Goal: Information Seeking & Learning: Learn about a topic

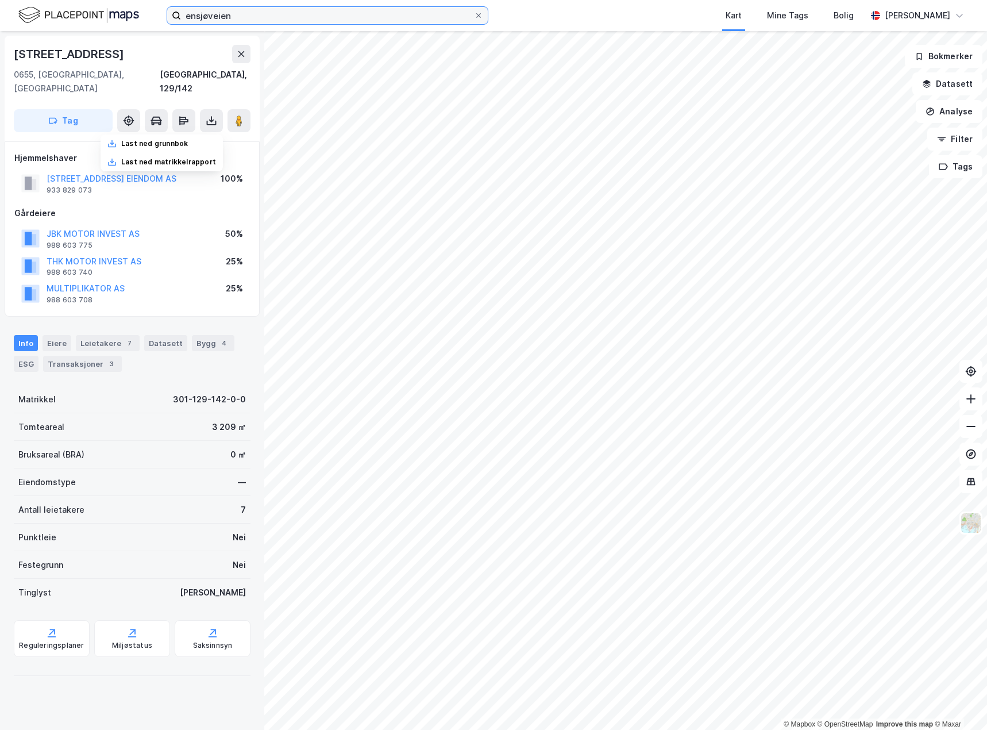
click at [248, 16] on input "ensjøveien" at bounding box center [327, 15] width 293 height 17
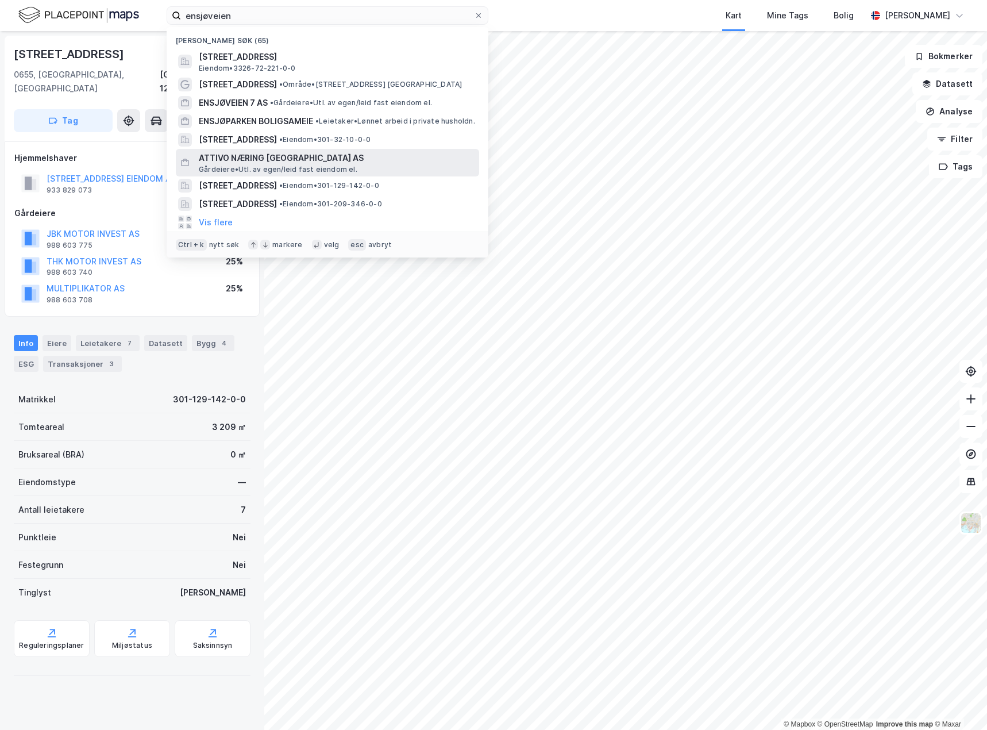
click at [329, 152] on span "ATTIVO NÆRING [GEOGRAPHIC_DATA] AS" at bounding box center [337, 158] width 276 height 14
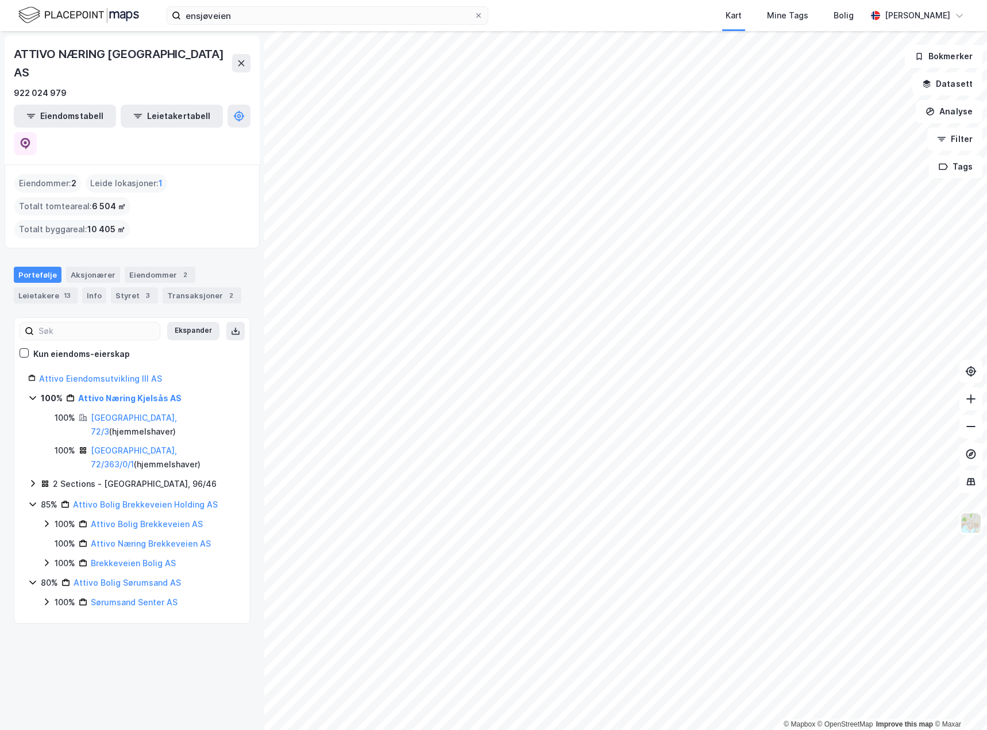
click at [124, 411] on div "Oslo, 72/3 ( hjemmelshaver )" at bounding box center [163, 425] width 145 height 28
click at [124, 413] on link "Oslo, 72/3" at bounding box center [134, 425] width 86 height 24
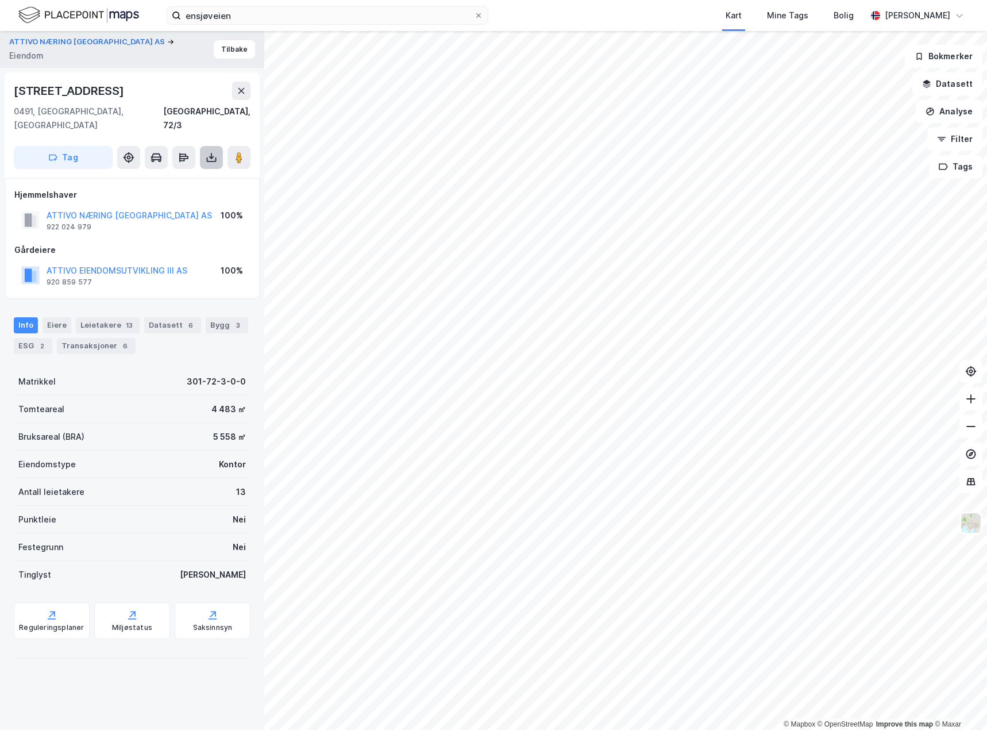
click at [207, 157] on icon at bounding box center [212, 159] width 10 height 5
click at [202, 171] on div "Last ned grunnbok" at bounding box center [162, 180] width 122 height 18
click at [158, 176] on div "Last ned grunnbok" at bounding box center [154, 180] width 67 height 9
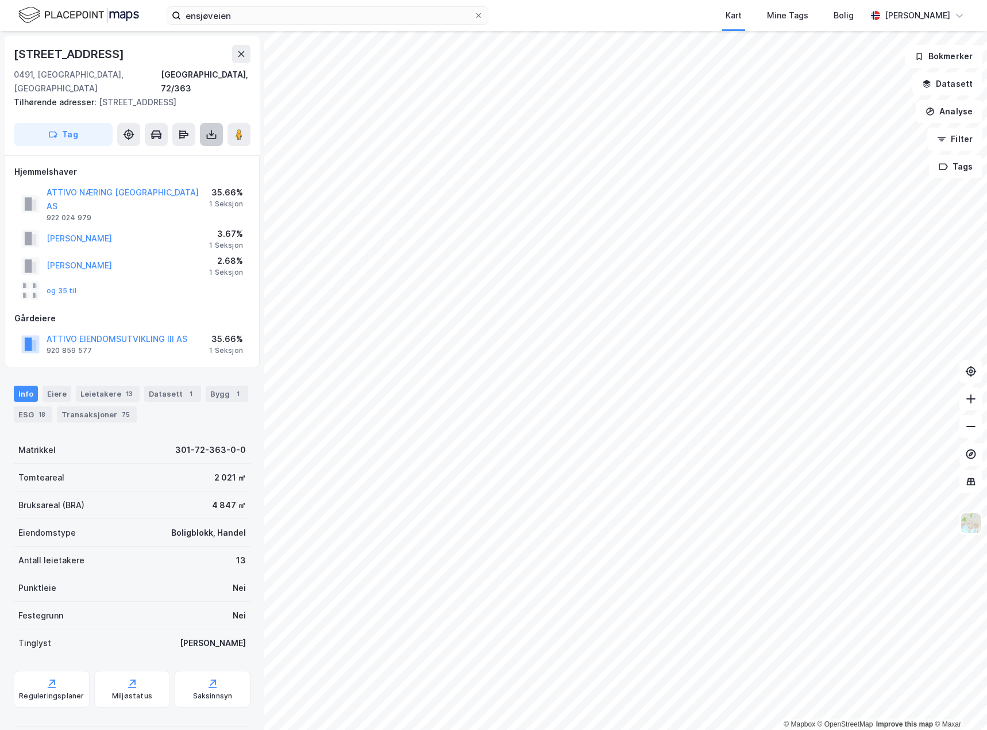
click at [210, 129] on icon at bounding box center [211, 134] width 11 height 11
click at [147, 153] on div "Last ned grunnbok" at bounding box center [154, 157] width 67 height 9
click at [0, 0] on button "og 35 til" at bounding box center [0, 0] width 0 height 0
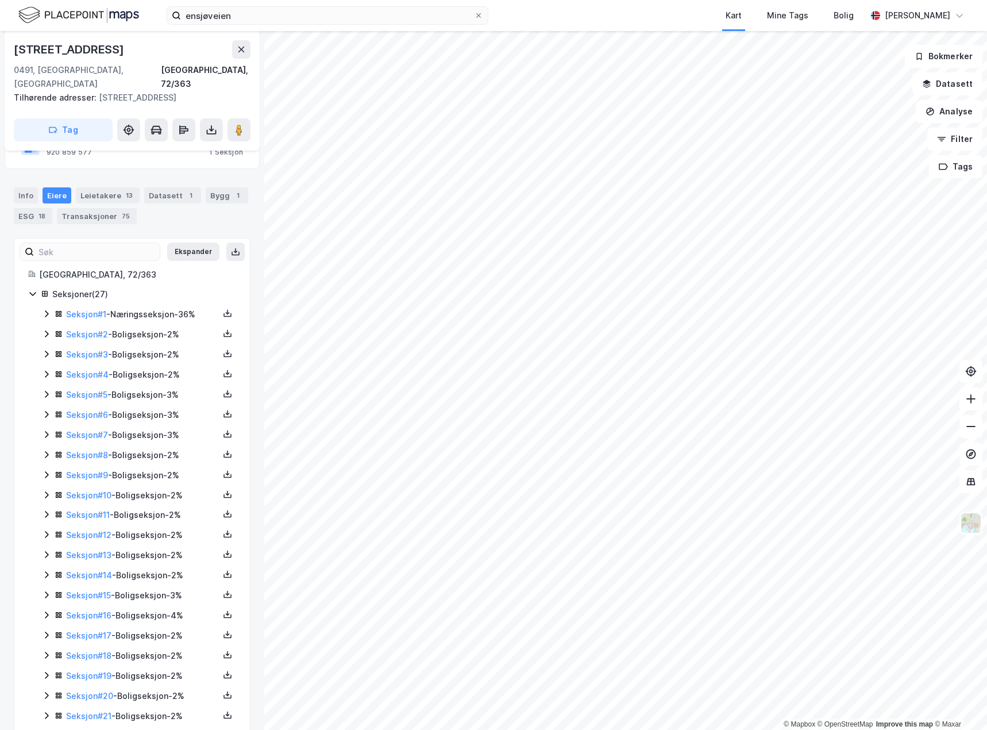
scroll to position [141, 0]
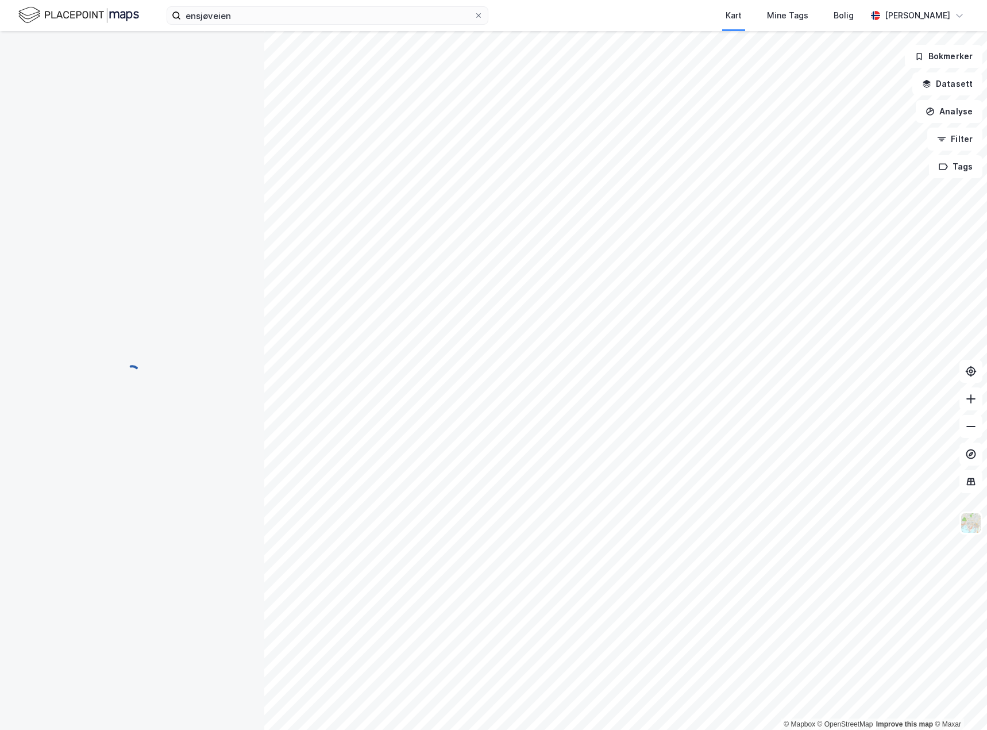
scroll to position [141, 0]
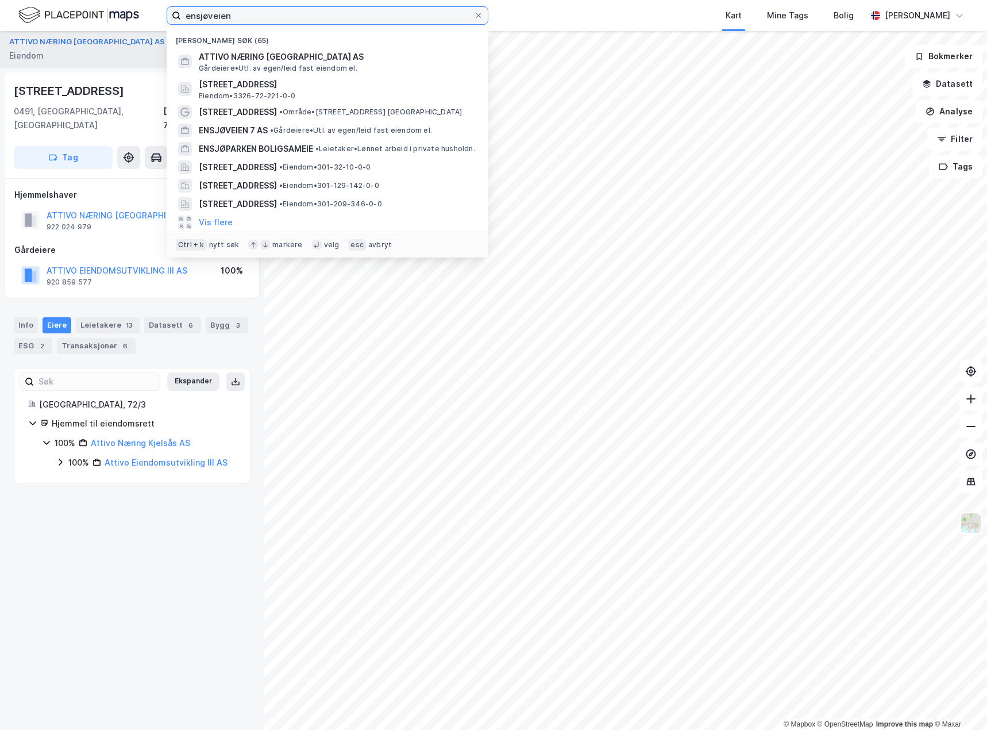
drag, startPoint x: 257, startPoint y: 13, endPoint x: 154, endPoint y: 20, distance: 103.7
click at [154, 20] on div "ensjøveien Nylige søk (65) ATTIVO NÆRING KJELSÅS AS Gårdeiere • Utl. av egen/le…" at bounding box center [493, 15] width 987 height 31
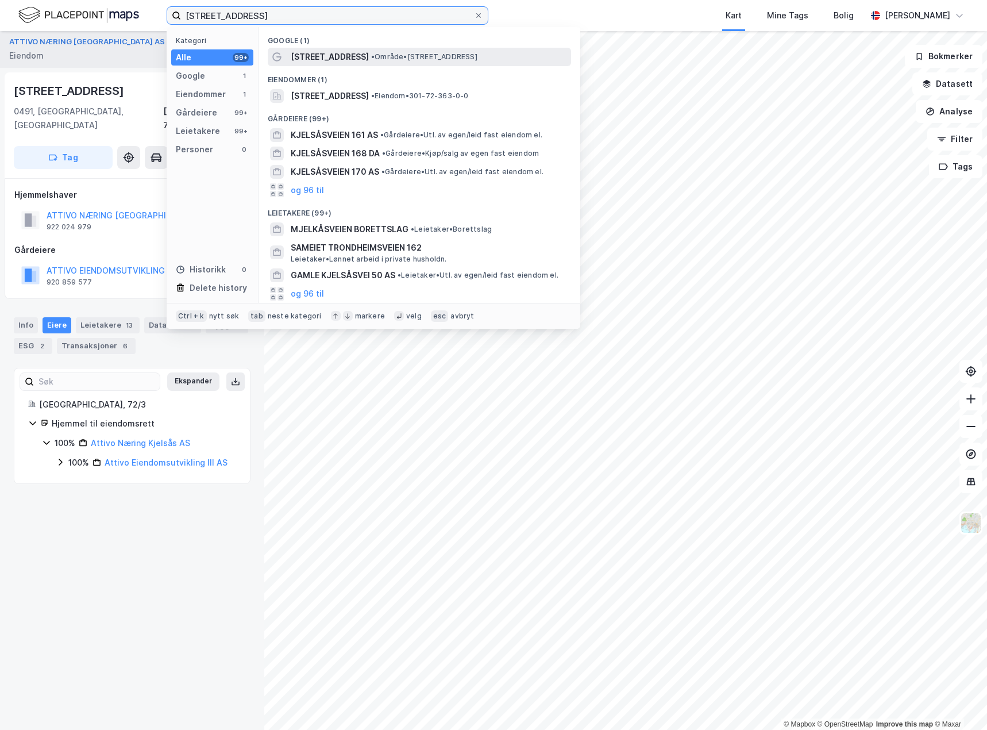
type input "kjelsåsveien 162"
click at [441, 59] on span "• Område • Kjelsåsveien 162, 0491 Oslo" at bounding box center [424, 56] width 106 height 9
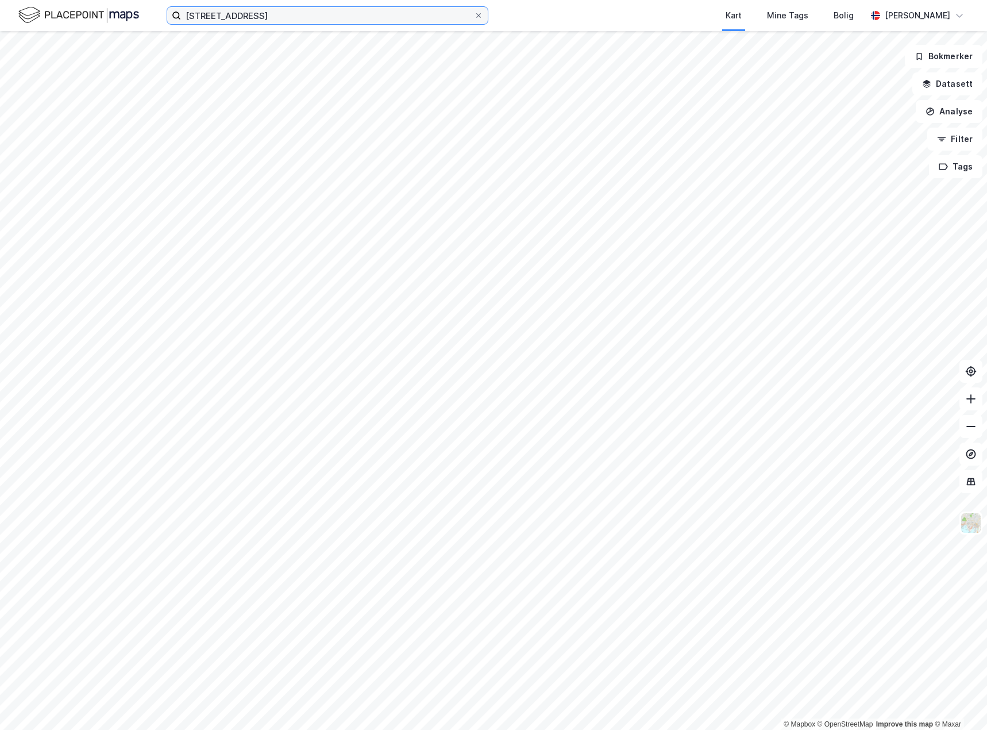
click at [302, 22] on input "kjelsåsveien 162" at bounding box center [327, 15] width 293 height 17
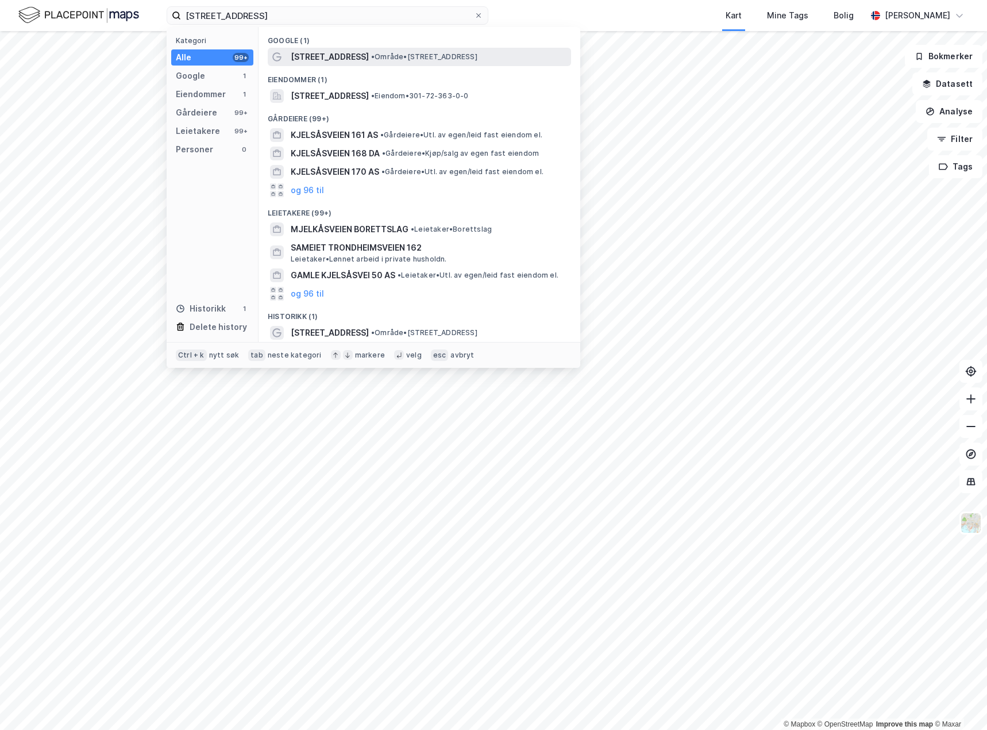
click at [370, 51] on div "Kjelsåsveien 162 • Område • Kjelsåsveien 162, 0491 Oslo" at bounding box center [430, 57] width 278 height 14
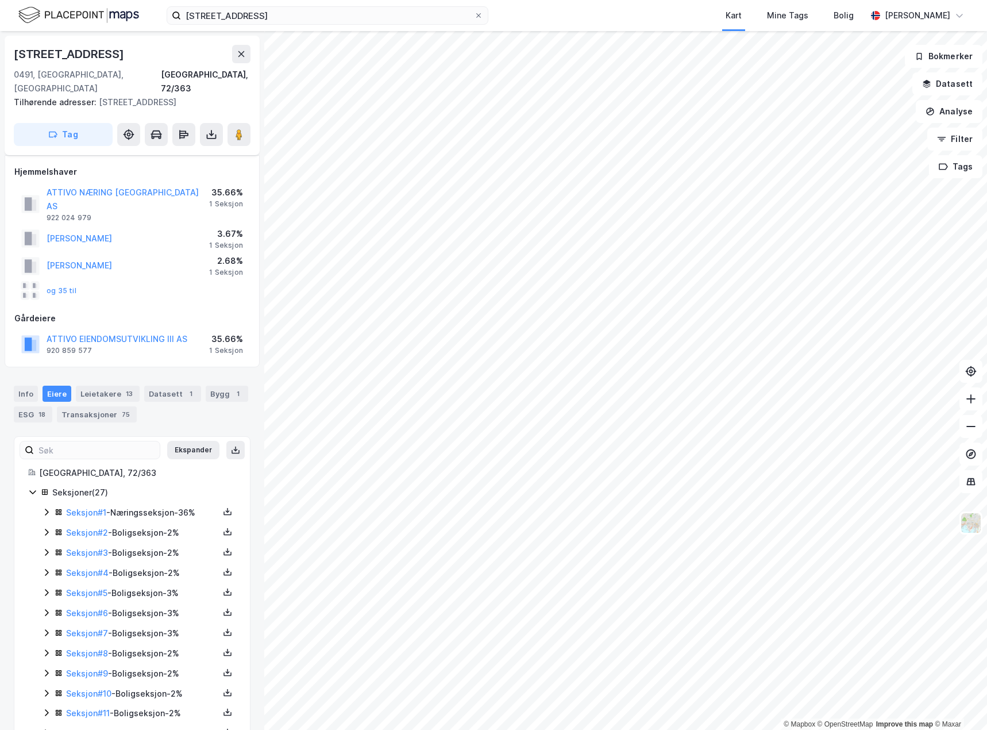
scroll to position [141, 0]
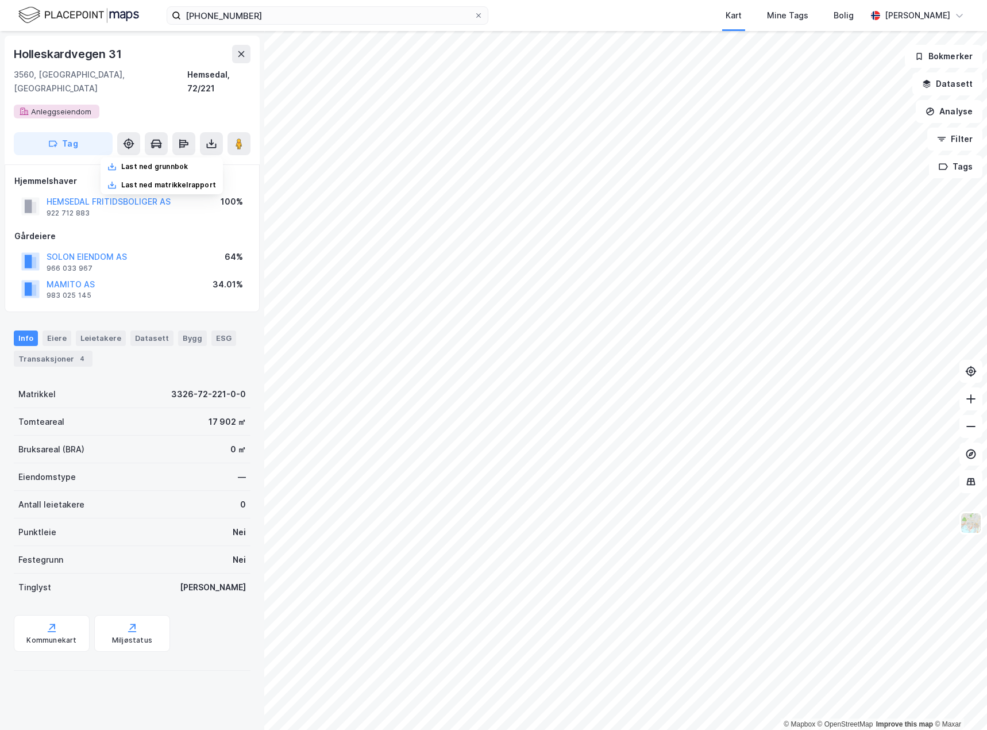
click at [478, 11] on div at bounding box center [478, 15] width 7 height 9
click at [474, 11] on input "[PHONE_NUMBER]" at bounding box center [327, 15] width 293 height 17
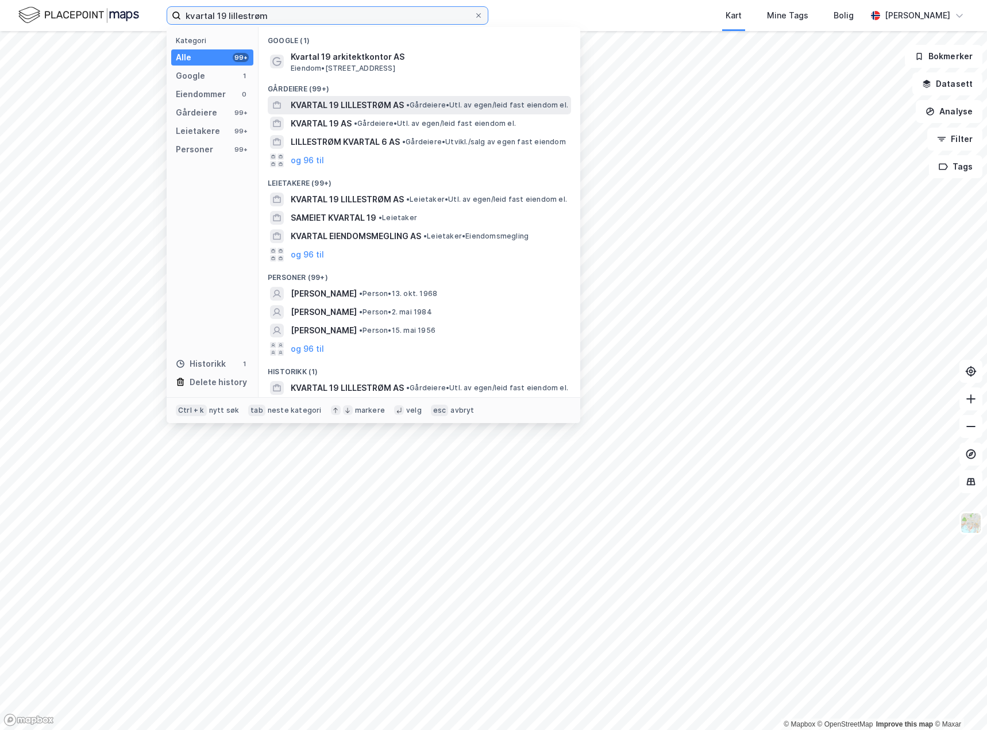
type input "kvartal 19 lillestrøm"
click at [381, 105] on span "KVARTAL 19 LILLESTRØM AS" at bounding box center [347, 105] width 113 height 14
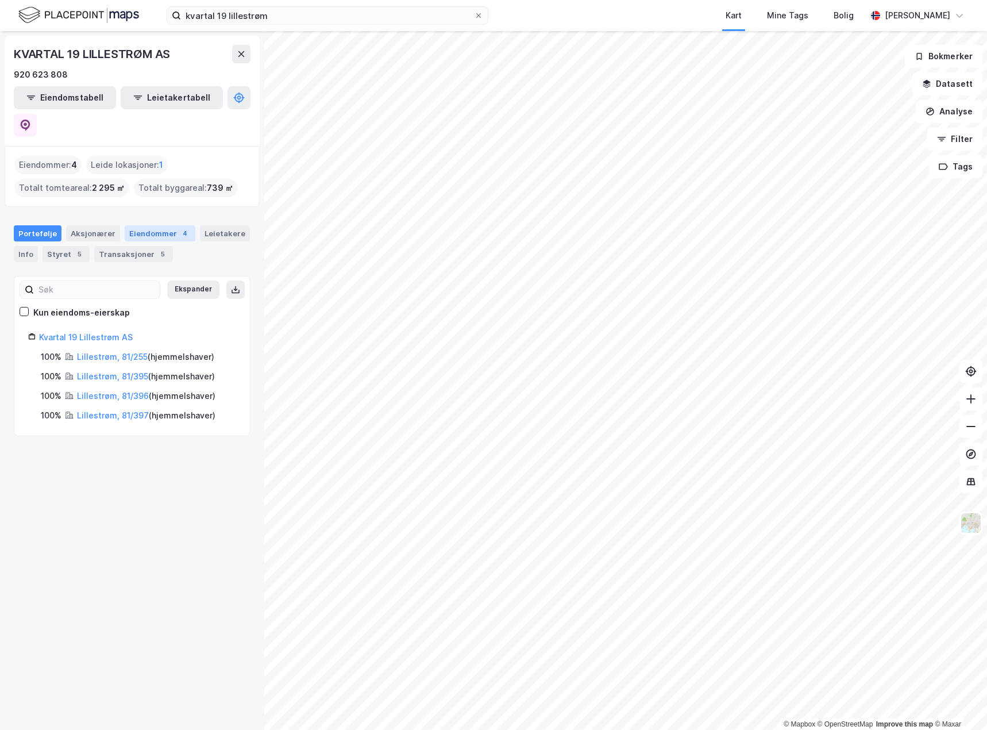
click at [162, 225] on div "Eiendommer 4" at bounding box center [160, 233] width 71 height 16
